Goal: Transaction & Acquisition: Book appointment/travel/reservation

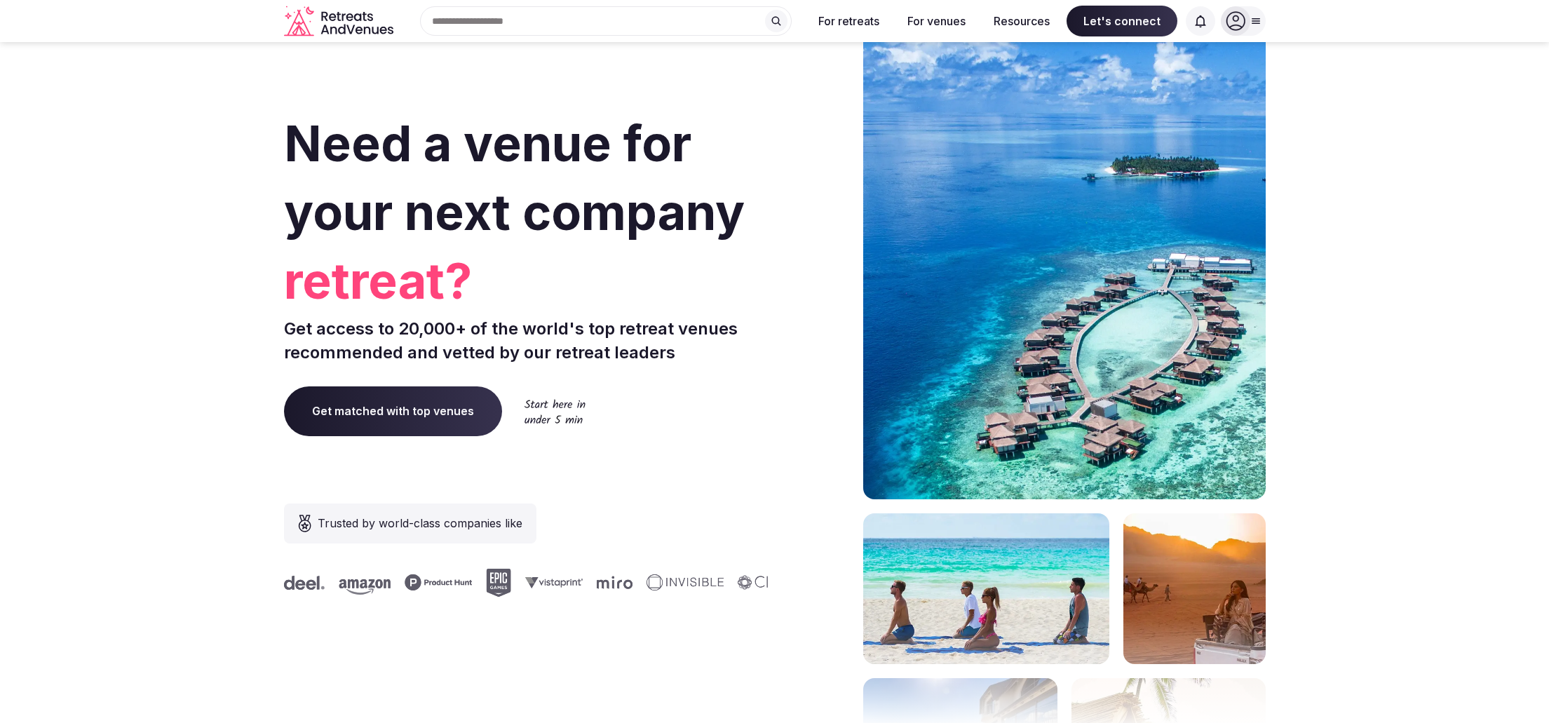
click at [1230, 15] on icon at bounding box center [1236, 21] width 20 height 20
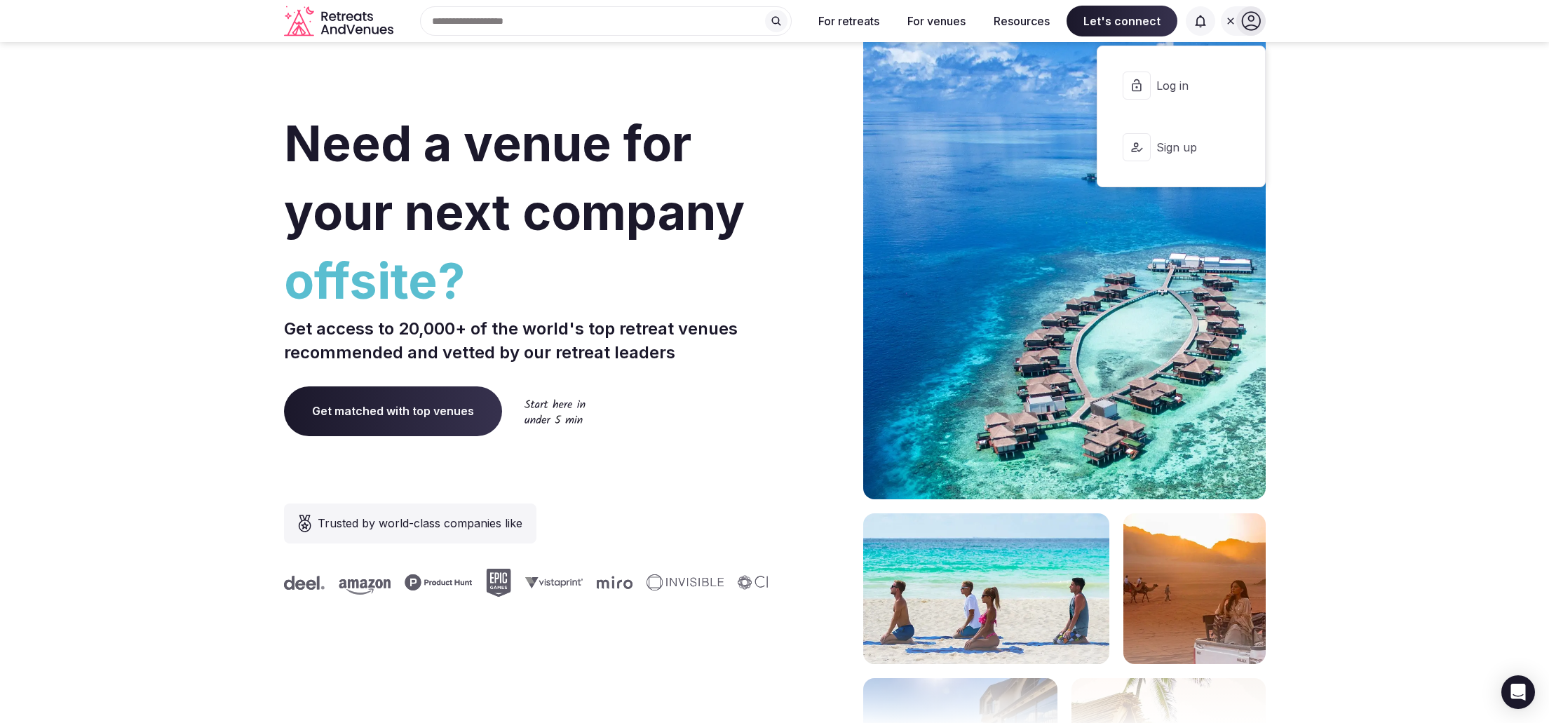
click at [1196, 100] on button "Log in" at bounding box center [1181, 86] width 144 height 56
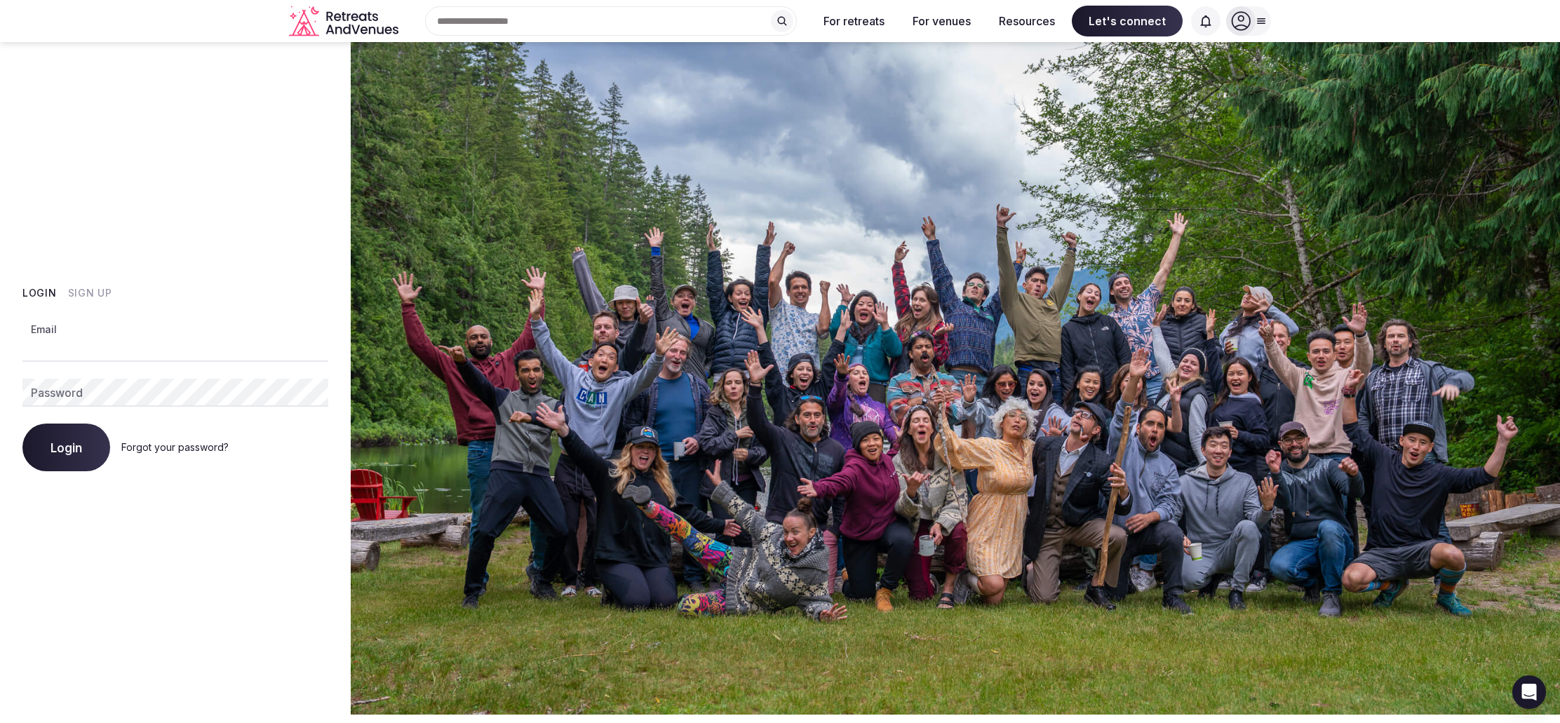
type input "**********"
click at [55, 451] on span "Login" at bounding box center [66, 447] width 32 height 14
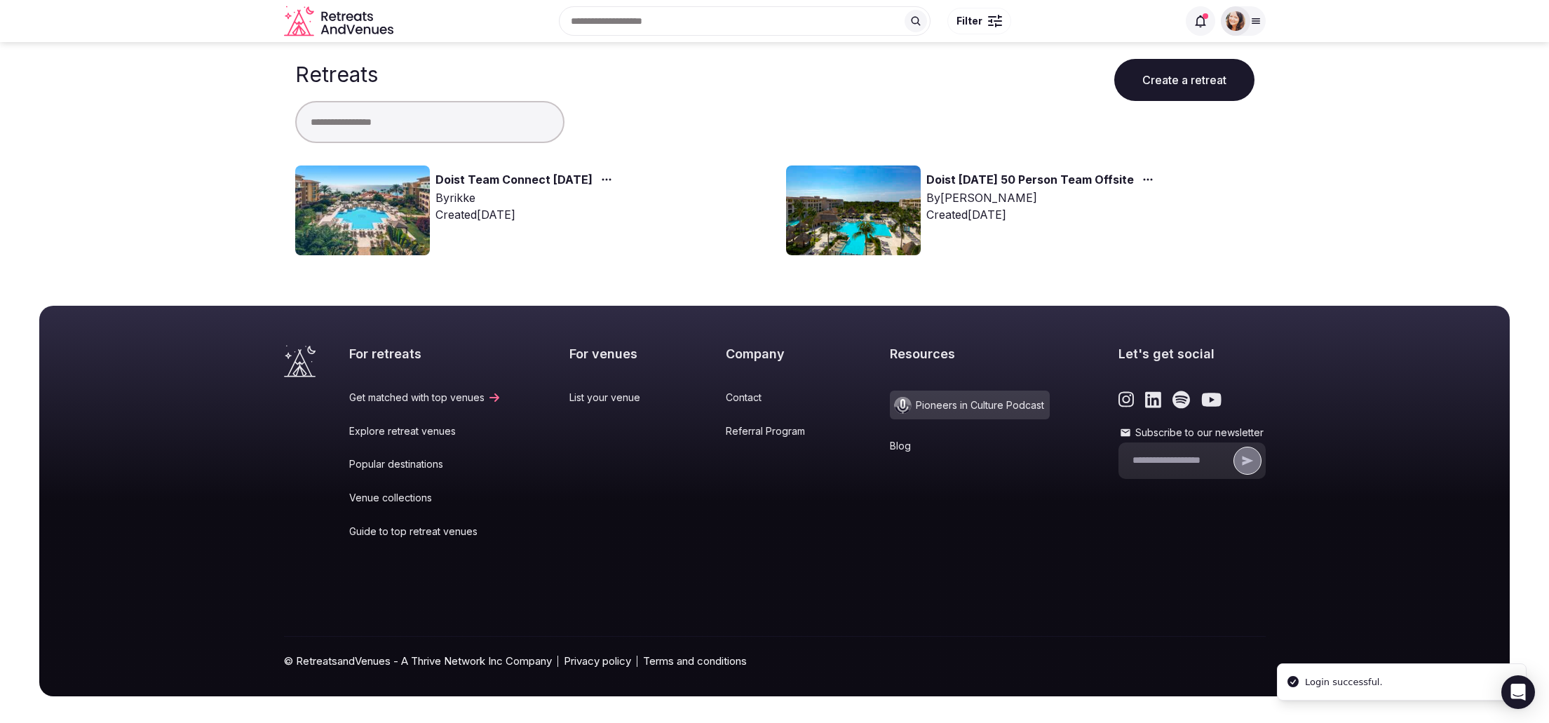
click at [470, 177] on link "Doist Team Connect [DATE]" at bounding box center [513, 180] width 157 height 18
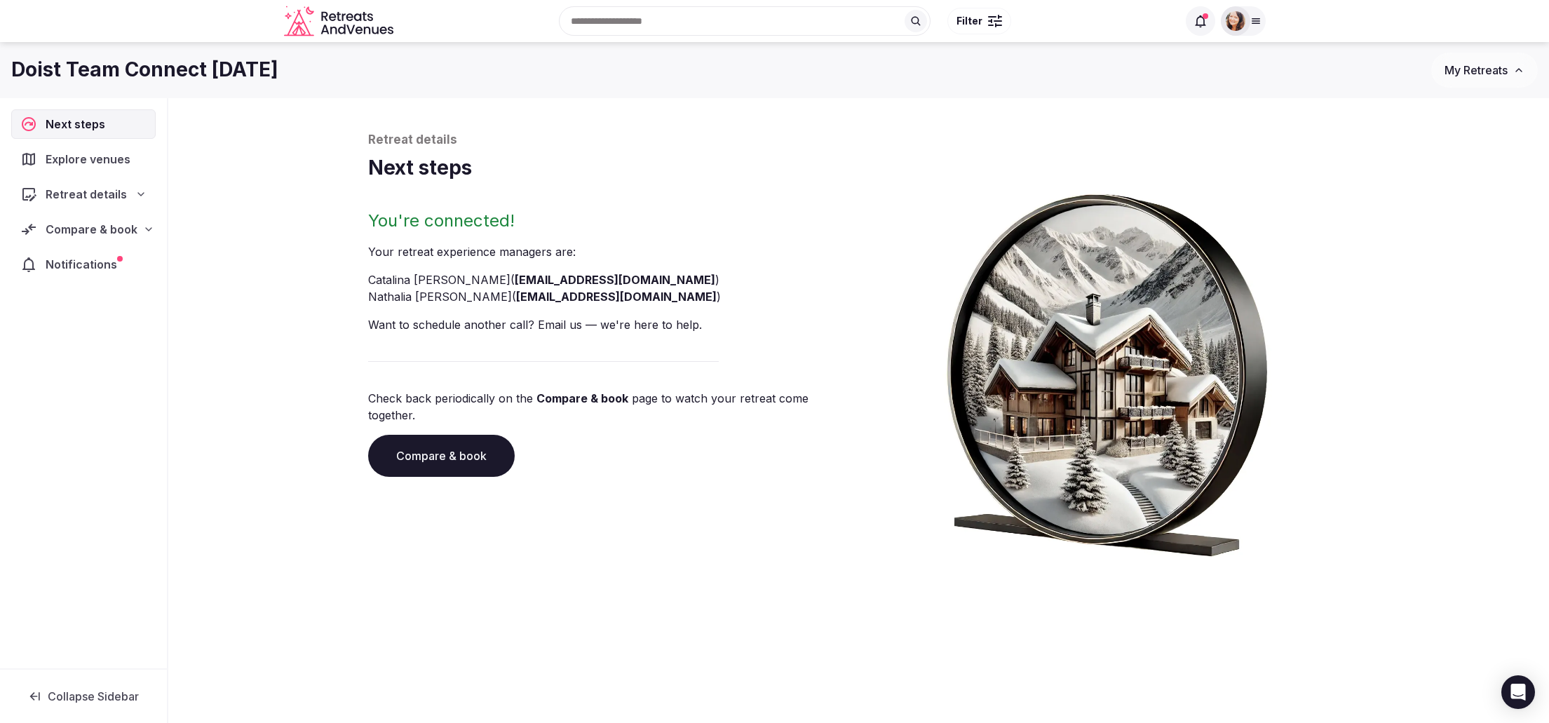
click at [126, 236] on span "Compare & book" at bounding box center [92, 229] width 92 height 17
click at [103, 314] on span "Proposals received (3)" at bounding box center [89, 321] width 111 height 14
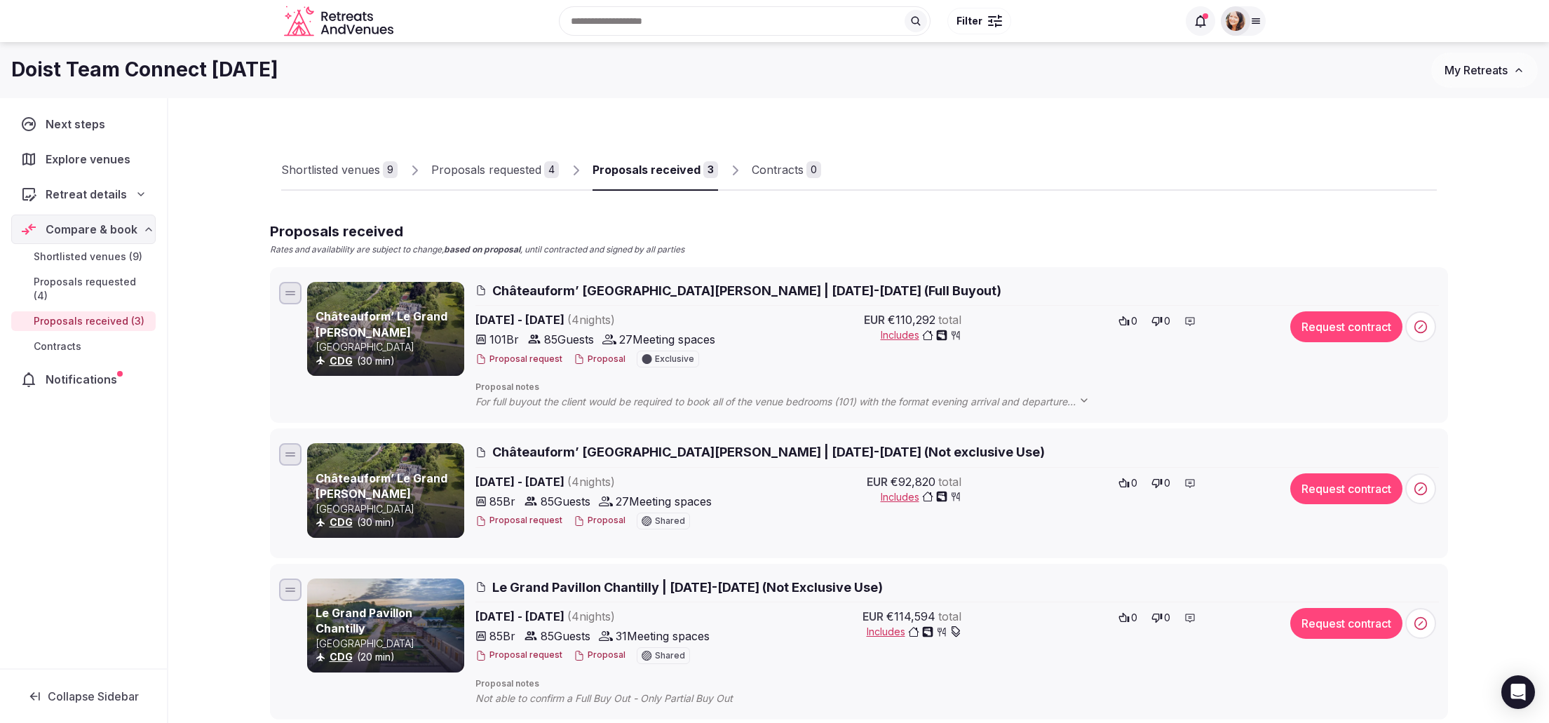
click at [602, 355] on button "Proposal" at bounding box center [600, 359] width 52 height 12
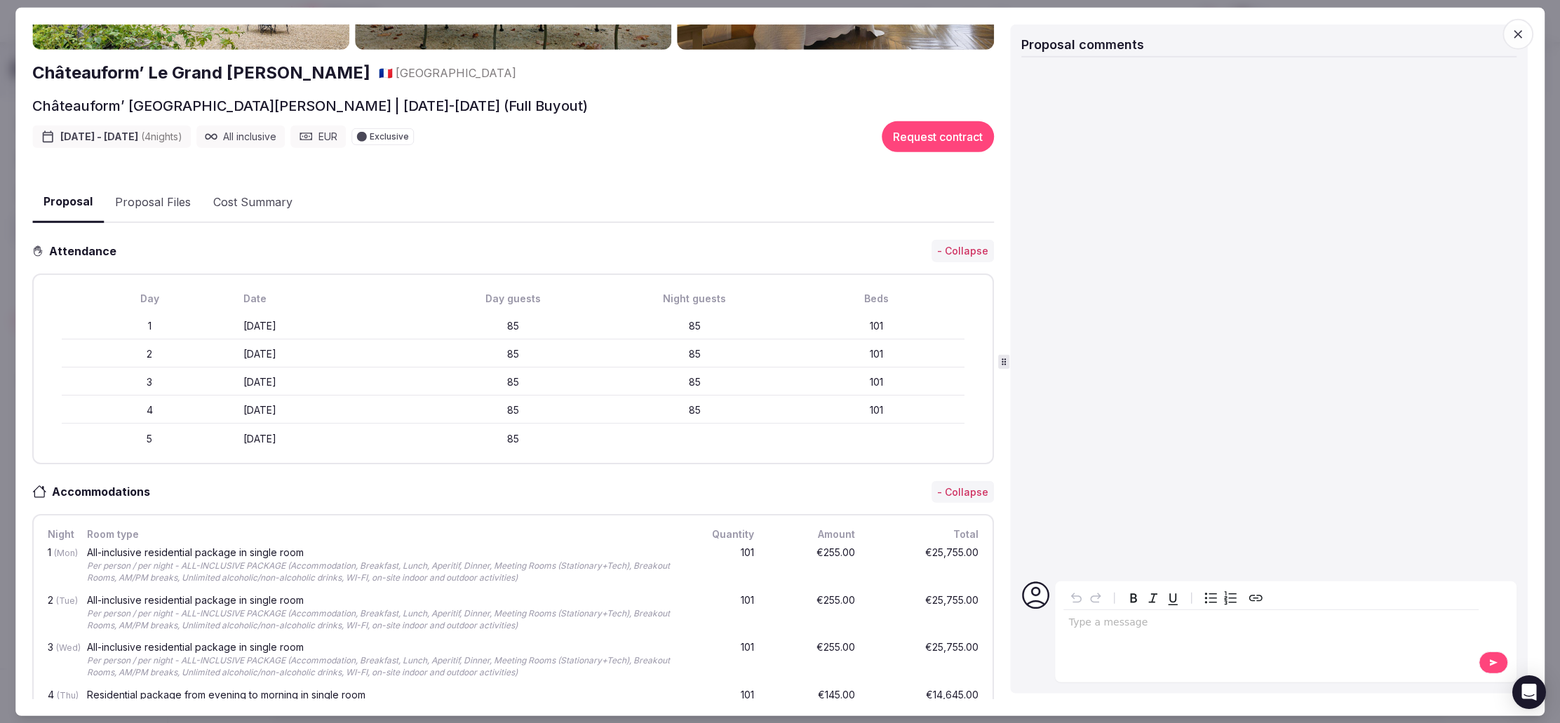
scroll to position [61, 0]
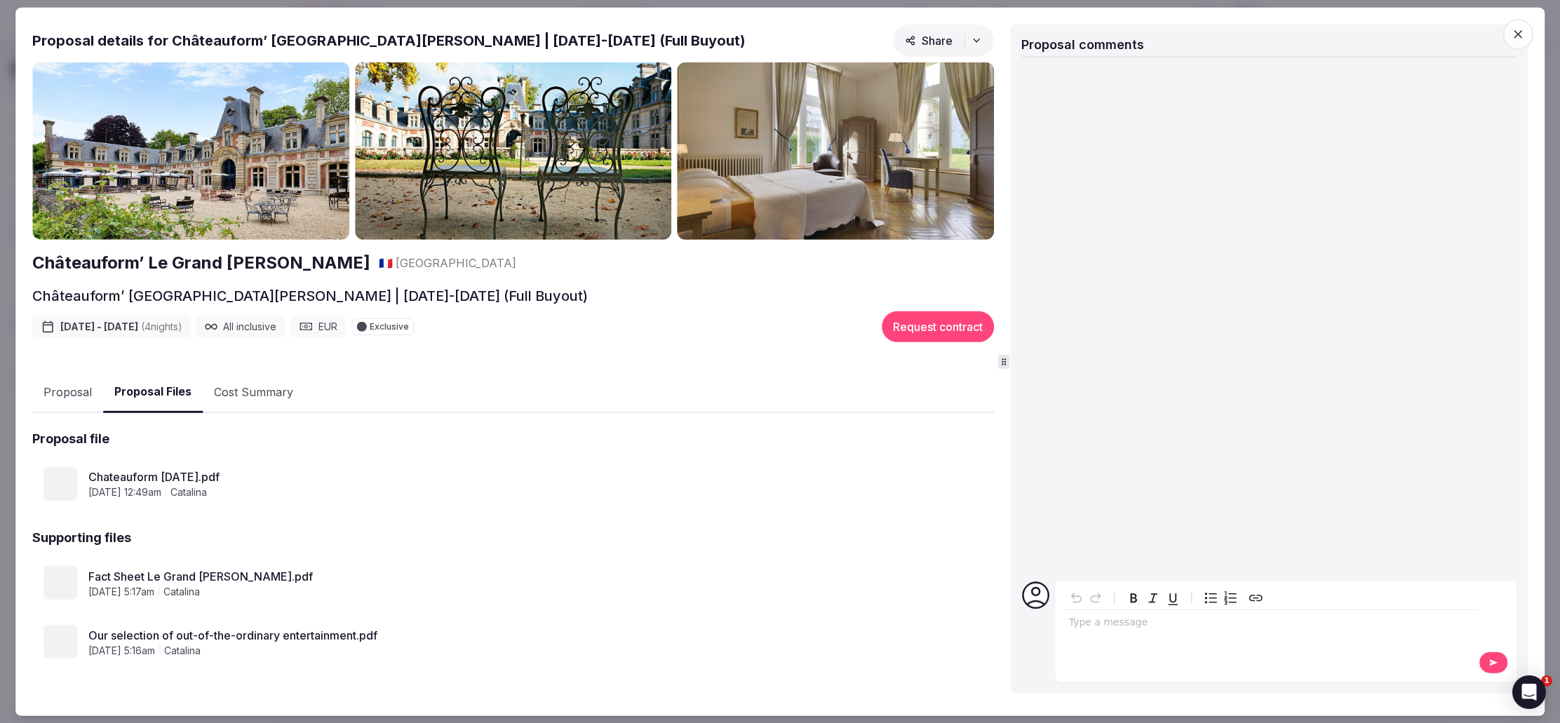
click at [163, 327] on div "Châteauform’ Le Grand [PERSON_NAME] 🇫🇷 [GEOGRAPHIC_DATA] Châteauform’ [GEOGRAPH…" at bounding box center [512, 380] width 961 height 636
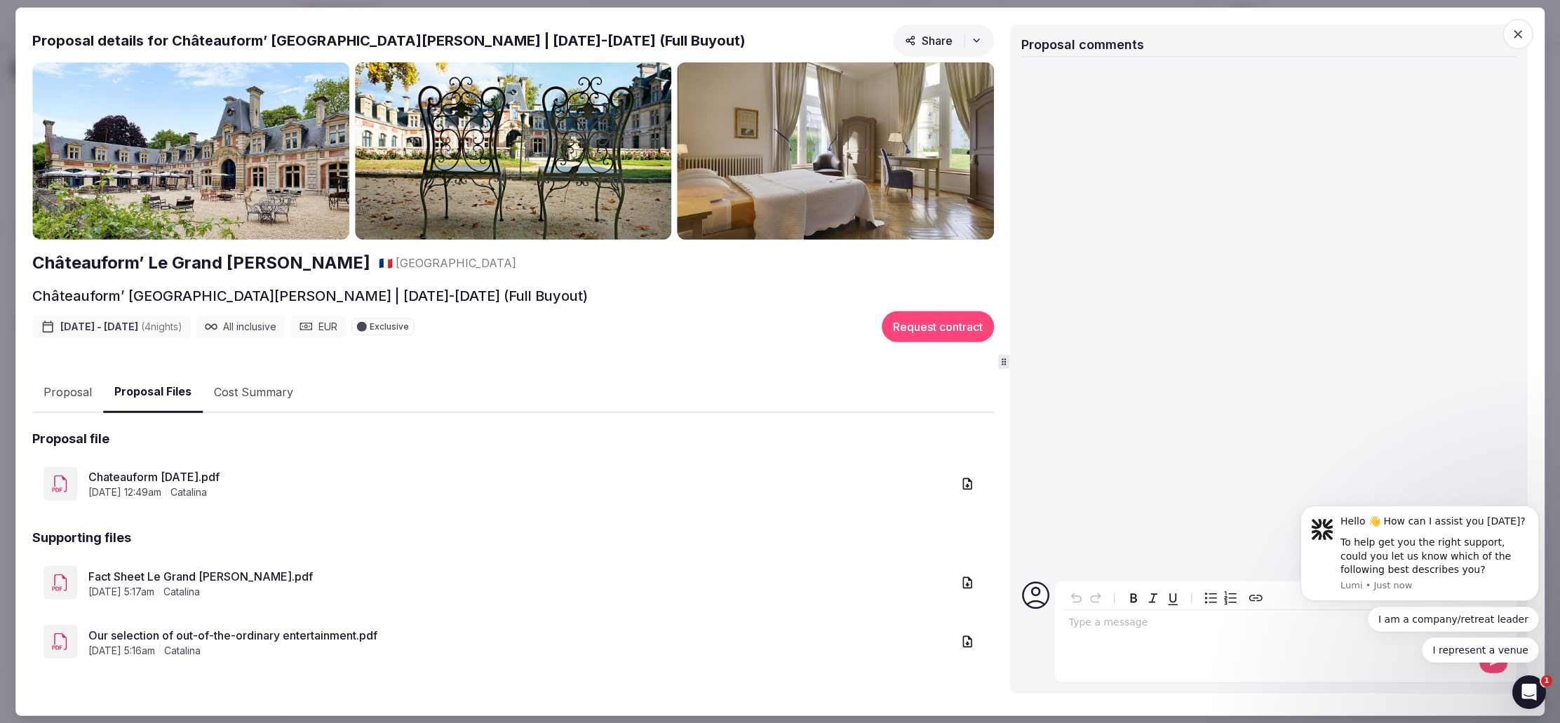
scroll to position [0, 0]
click at [966, 487] on icon "button" at bounding box center [967, 484] width 14 height 14
click at [201, 574] on link "Fact Sheet Le Grand [PERSON_NAME].pdf" at bounding box center [519, 575] width 863 height 17
click at [219, 632] on link "Our selection of out-of-the-ordinary entertainment.pdf" at bounding box center [519, 634] width 863 height 17
click at [900, 318] on button "Request contract" at bounding box center [937, 326] width 112 height 31
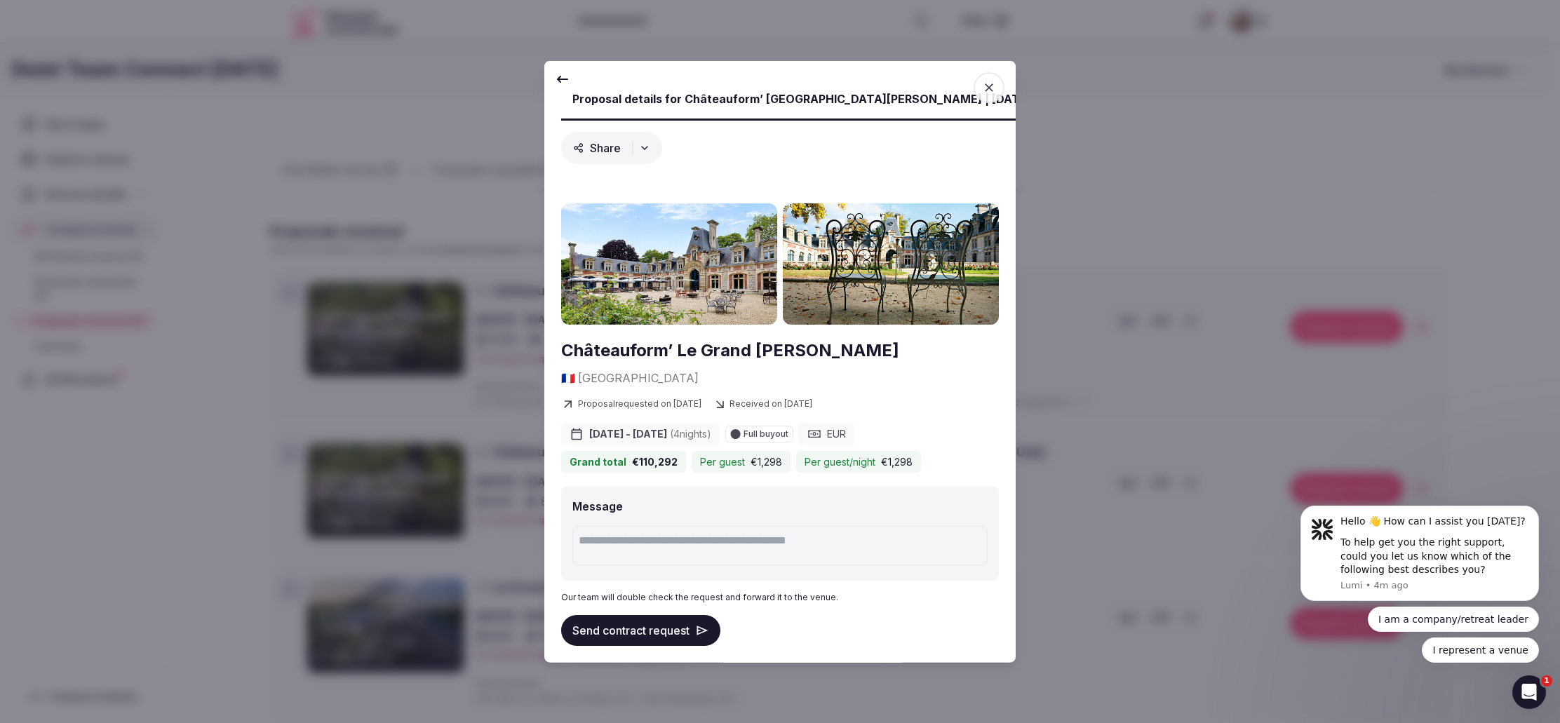
click at [674, 615] on button "Send contract request" at bounding box center [640, 630] width 159 height 31
